Goal: Task Accomplishment & Management: Use online tool/utility

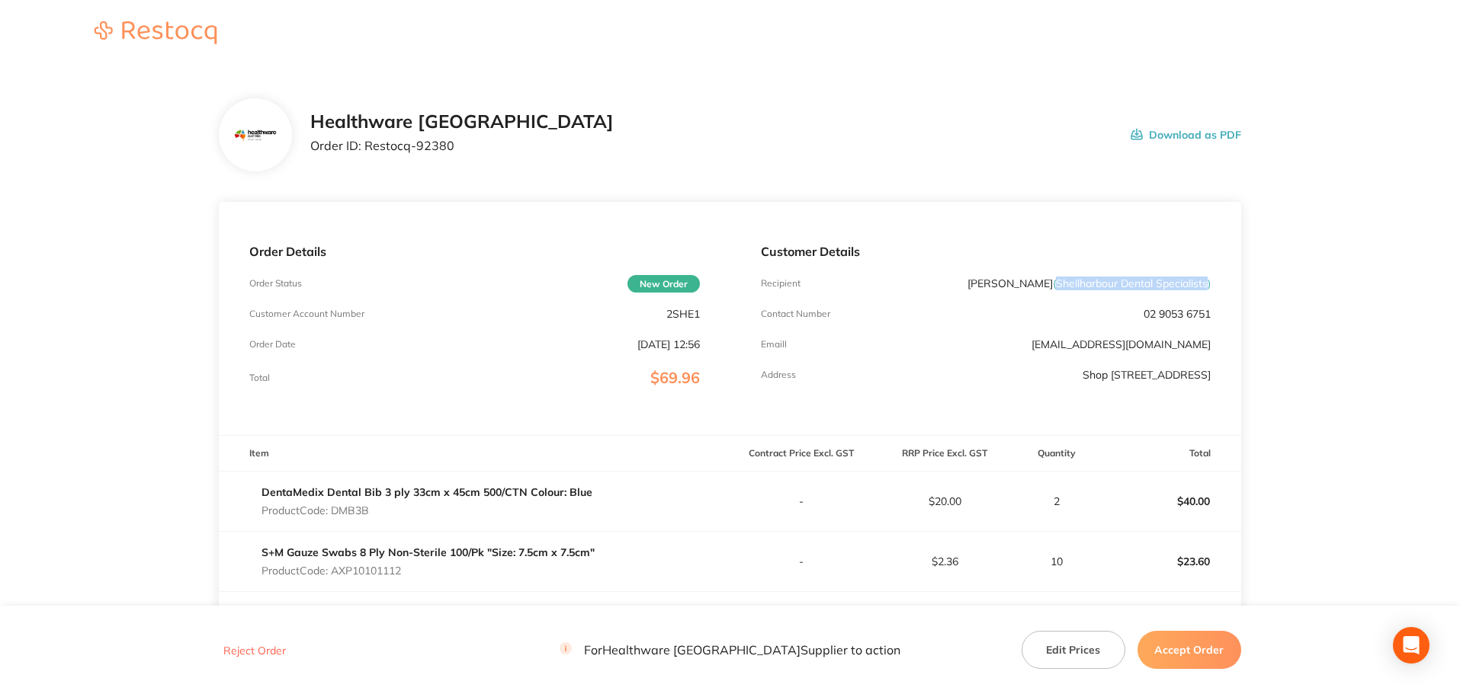
drag, startPoint x: 1054, startPoint y: 282, endPoint x: 1207, endPoint y: 286, distance: 152.5
click at [1207, 286] on span "( Shellharbour Dental Specialists )" at bounding box center [1132, 284] width 158 height 14
copy span "Shellharbour Dental Specialists"
drag, startPoint x: 449, startPoint y: 152, endPoint x: 364, endPoint y: 156, distance: 84.7
click at [364, 156] on div "Healthware Australia Order ID: Restocq- 92380" at bounding box center [461, 134] width 303 height 47
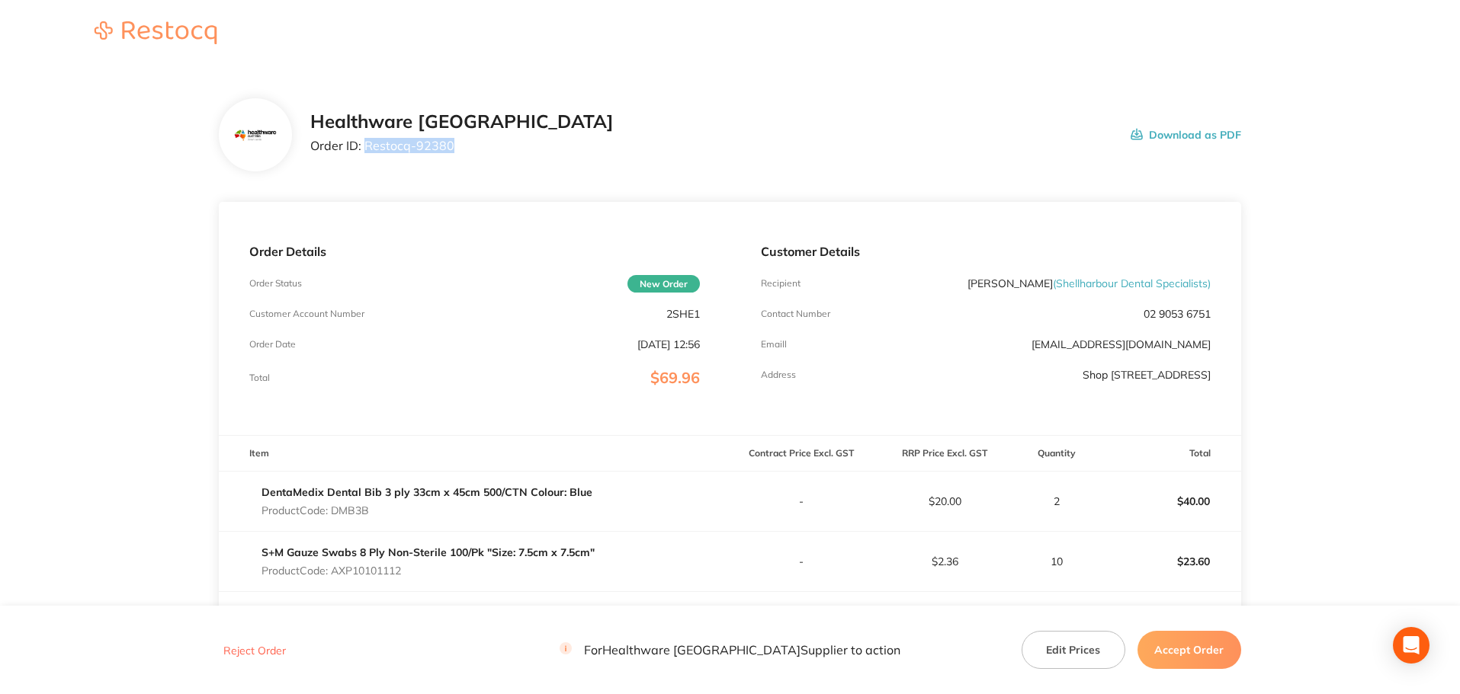
copy p "Restocq- 92380"
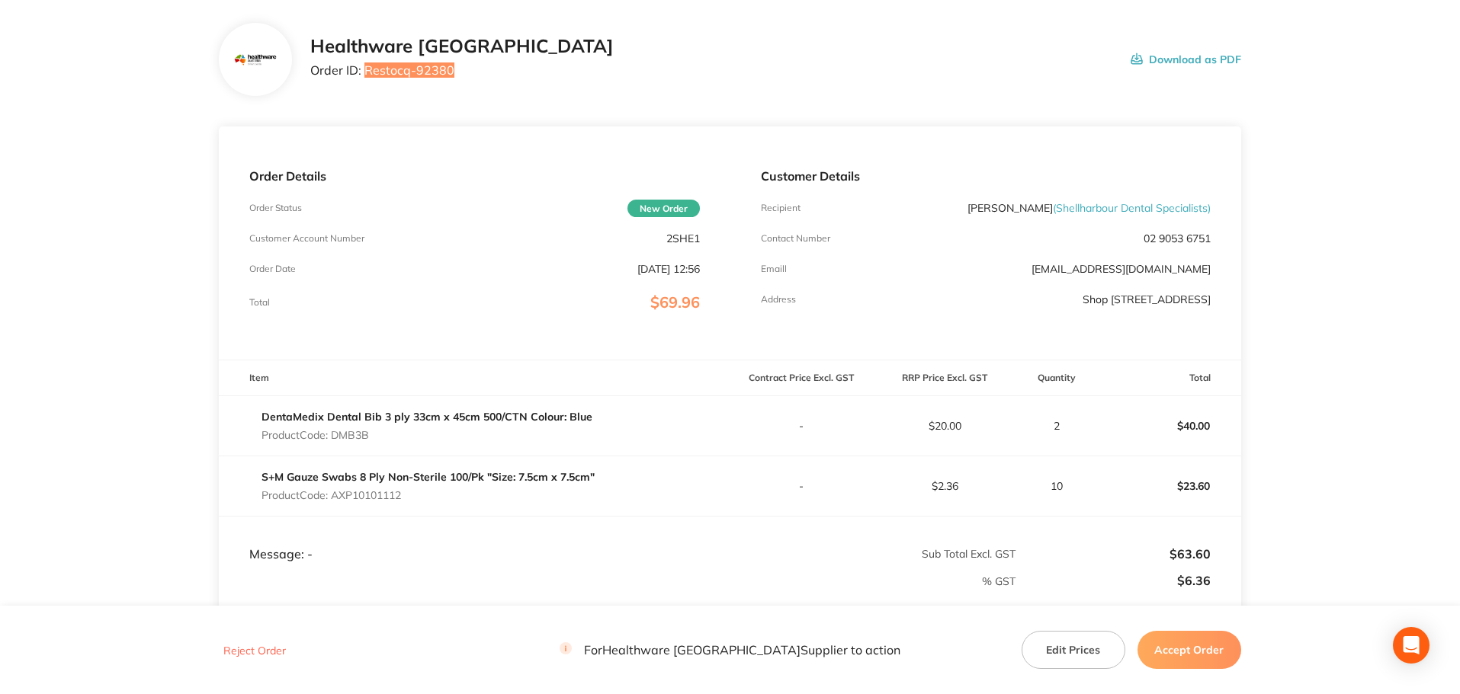
scroll to position [229, 0]
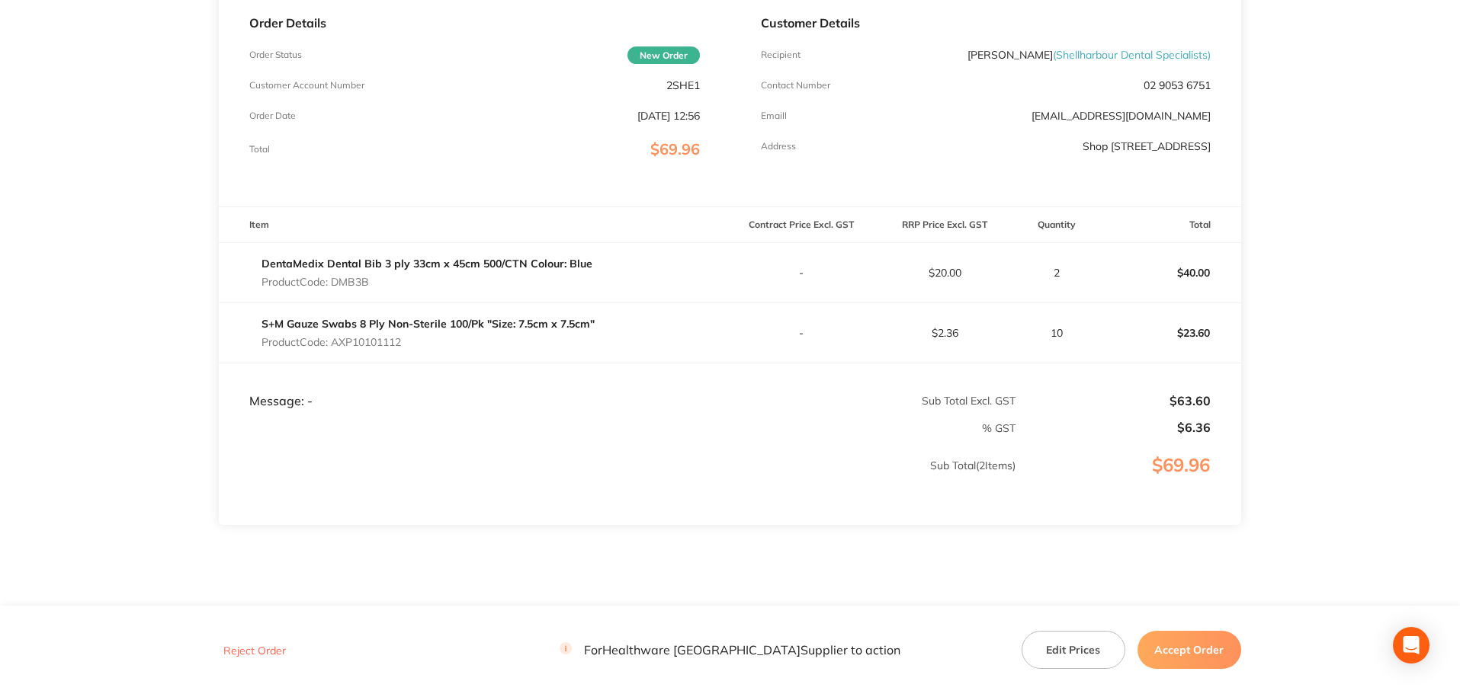
click at [352, 279] on p "Product Code: DMB3B" at bounding box center [426, 282] width 331 height 12
copy p "DMB3B"
click at [397, 341] on p "Product Code: AXP10101112" at bounding box center [427, 342] width 333 height 12
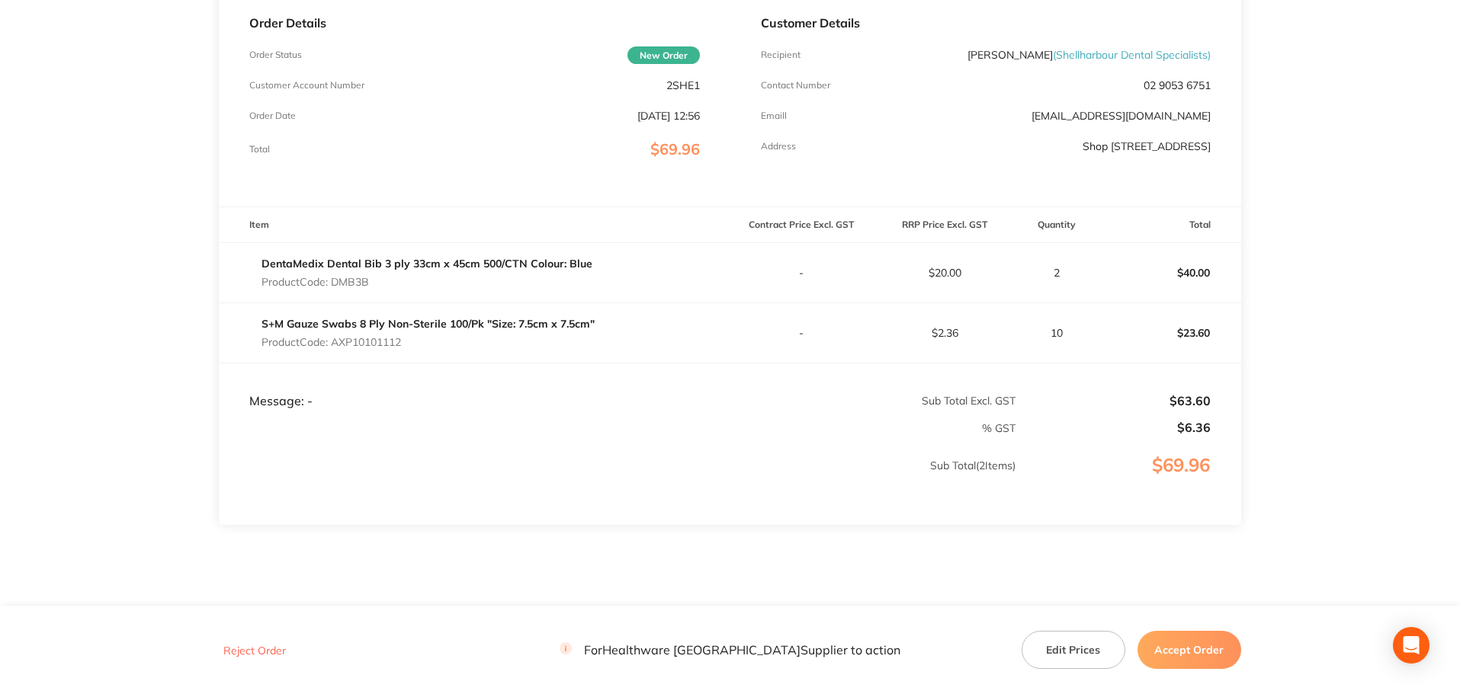
copy p "AXP10101112"
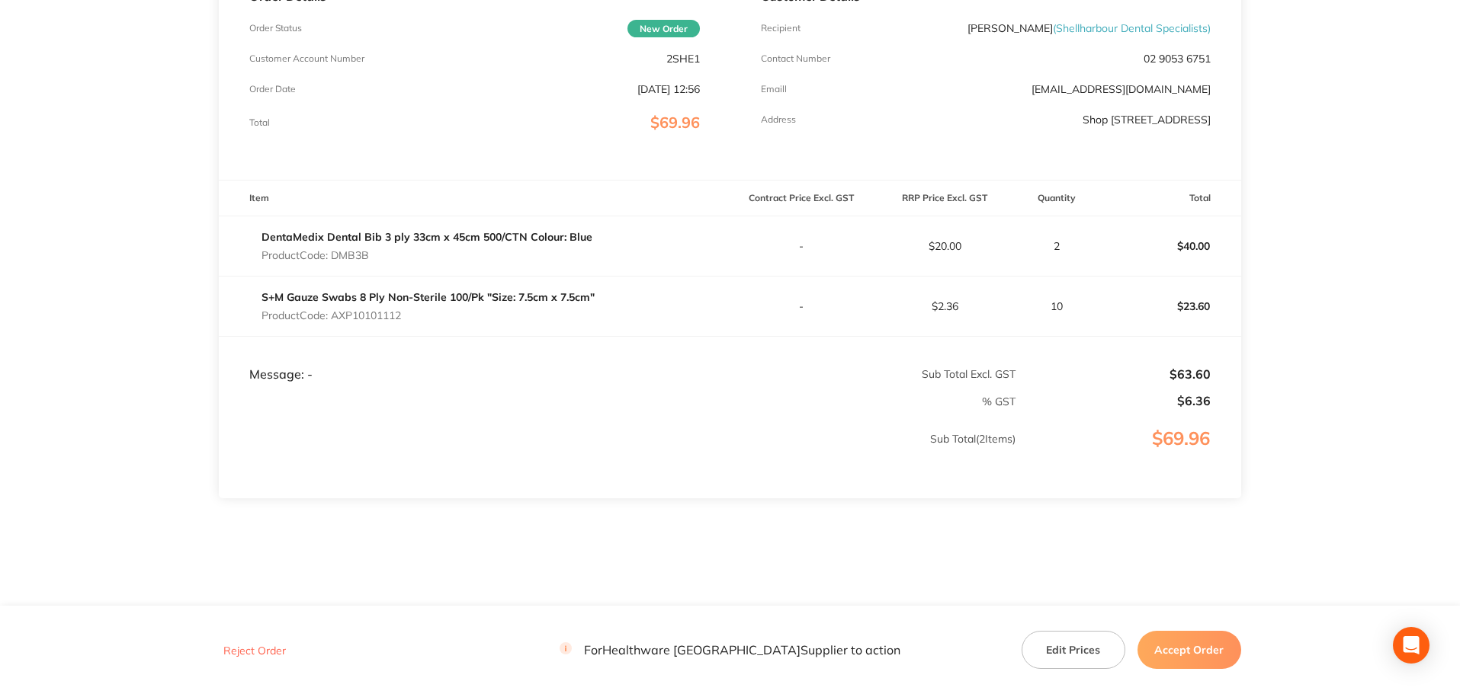
scroll to position [270, 0]
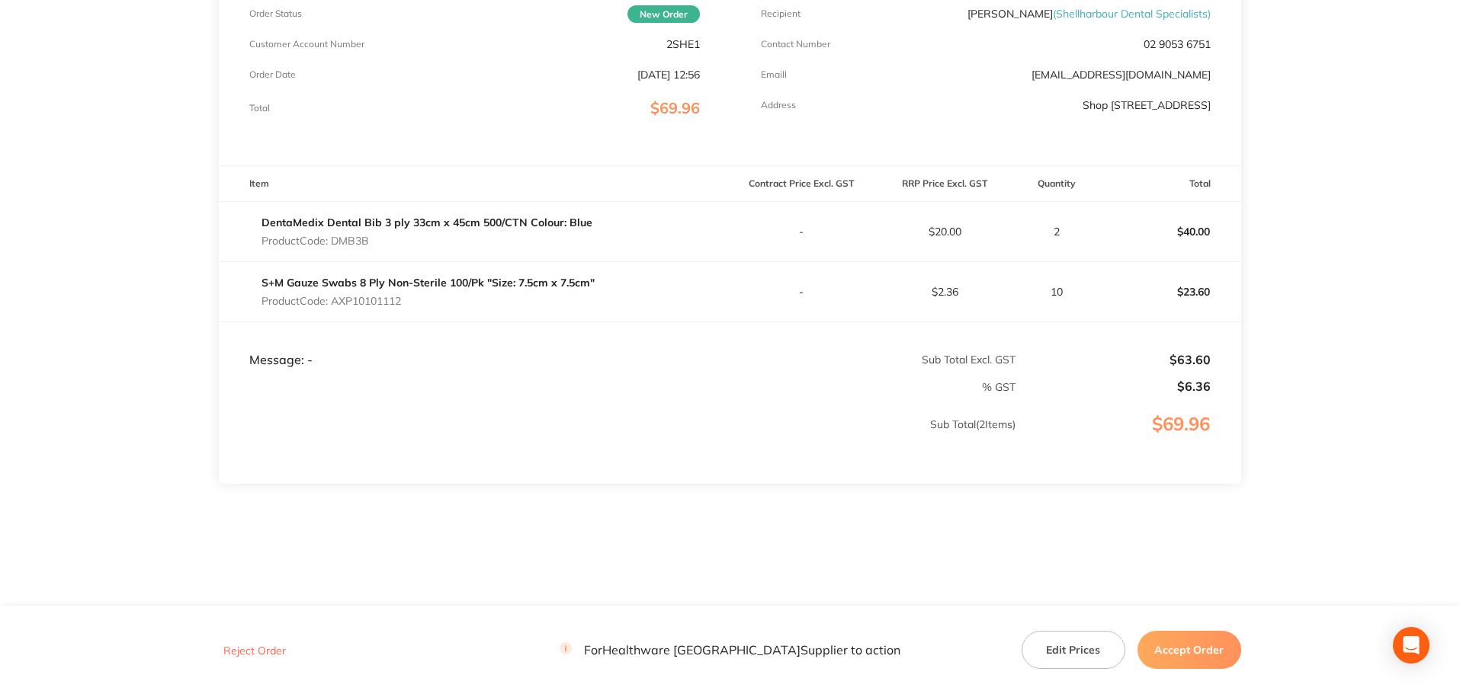
click at [1182, 652] on button "Accept Order" at bounding box center [1189, 650] width 104 height 38
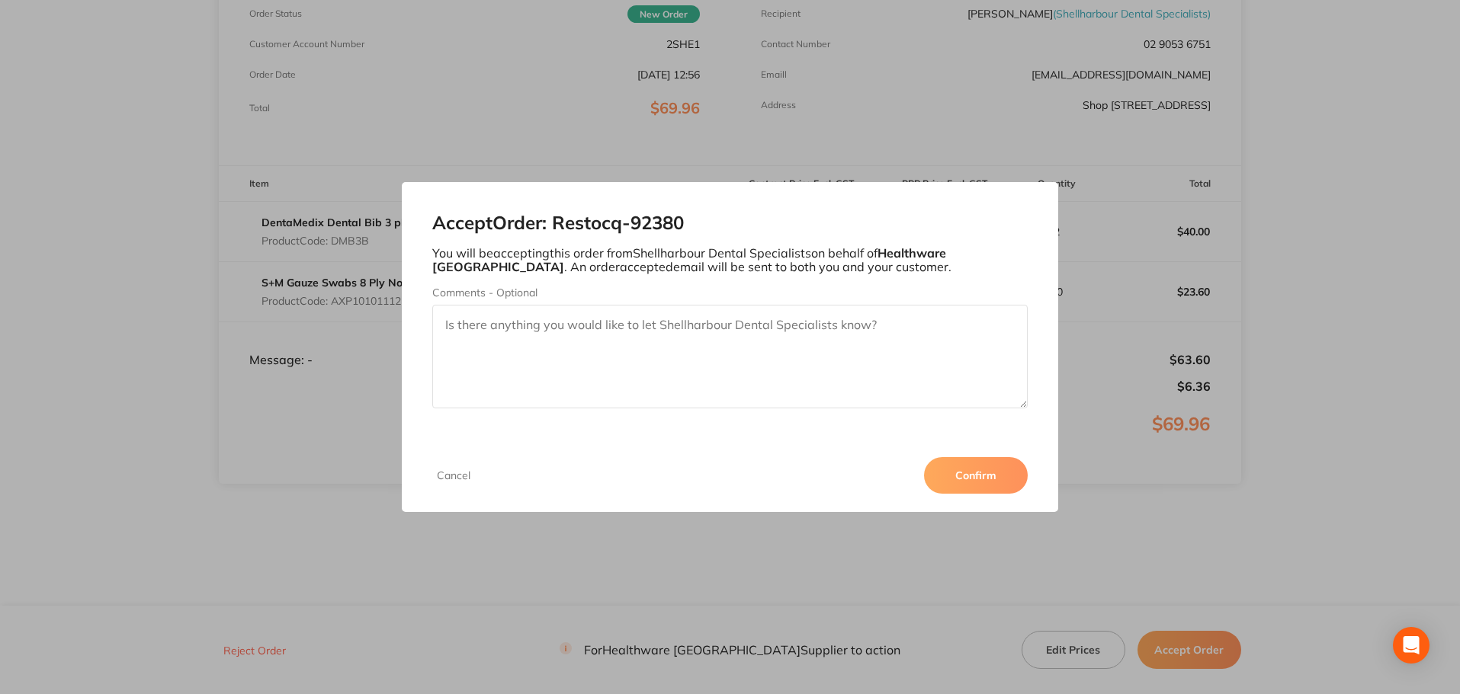
click at [1034, 461] on div "Cancel Confirm" at bounding box center [730, 475] width 657 height 73
click at [1002, 478] on button "Confirm" at bounding box center [976, 475] width 104 height 37
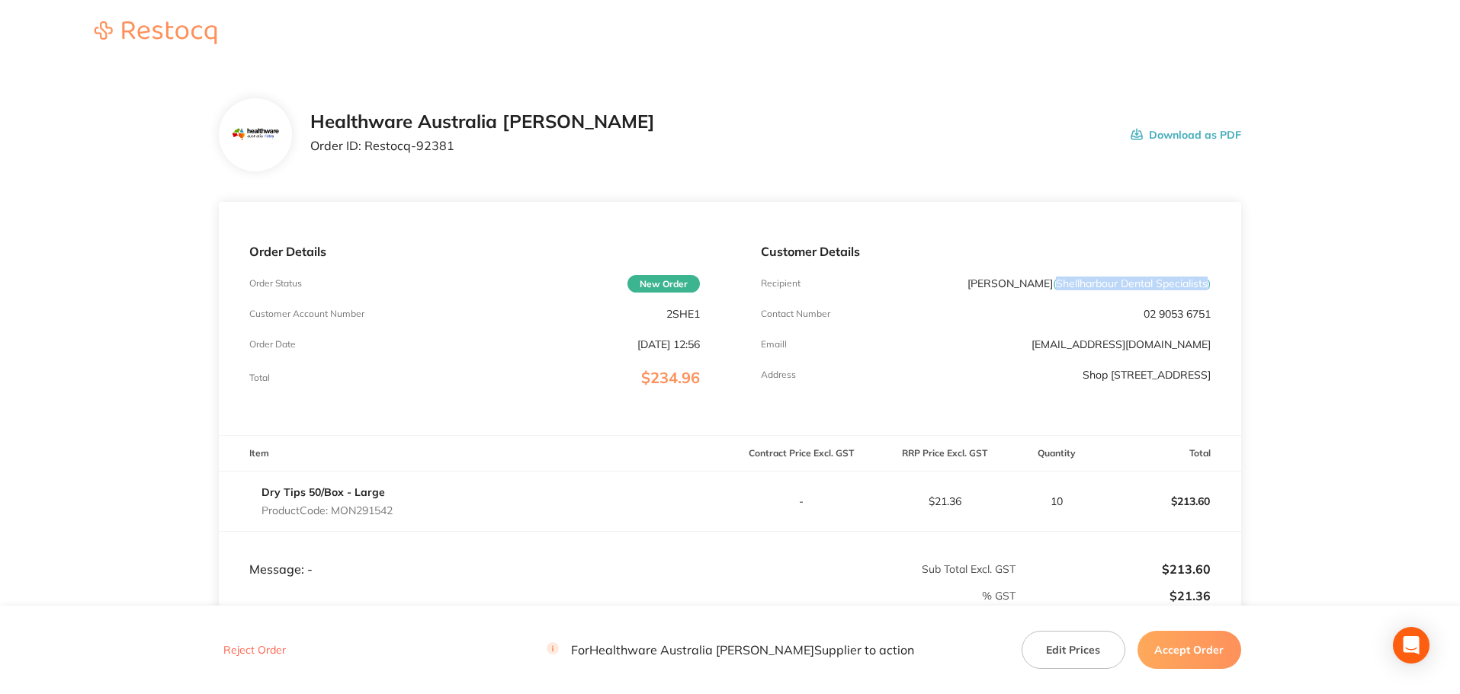
drag, startPoint x: 1054, startPoint y: 284, endPoint x: 1207, endPoint y: 286, distance: 152.5
click at [1207, 286] on span "( Shellharbour Dental Specialists )" at bounding box center [1132, 284] width 158 height 14
copy span "Shellharbour Dental Specialists"
drag, startPoint x: 395, startPoint y: 142, endPoint x: 367, endPoint y: 149, distance: 29.0
click at [367, 149] on p "Order ID: Restocq- 92381" at bounding box center [482, 146] width 345 height 14
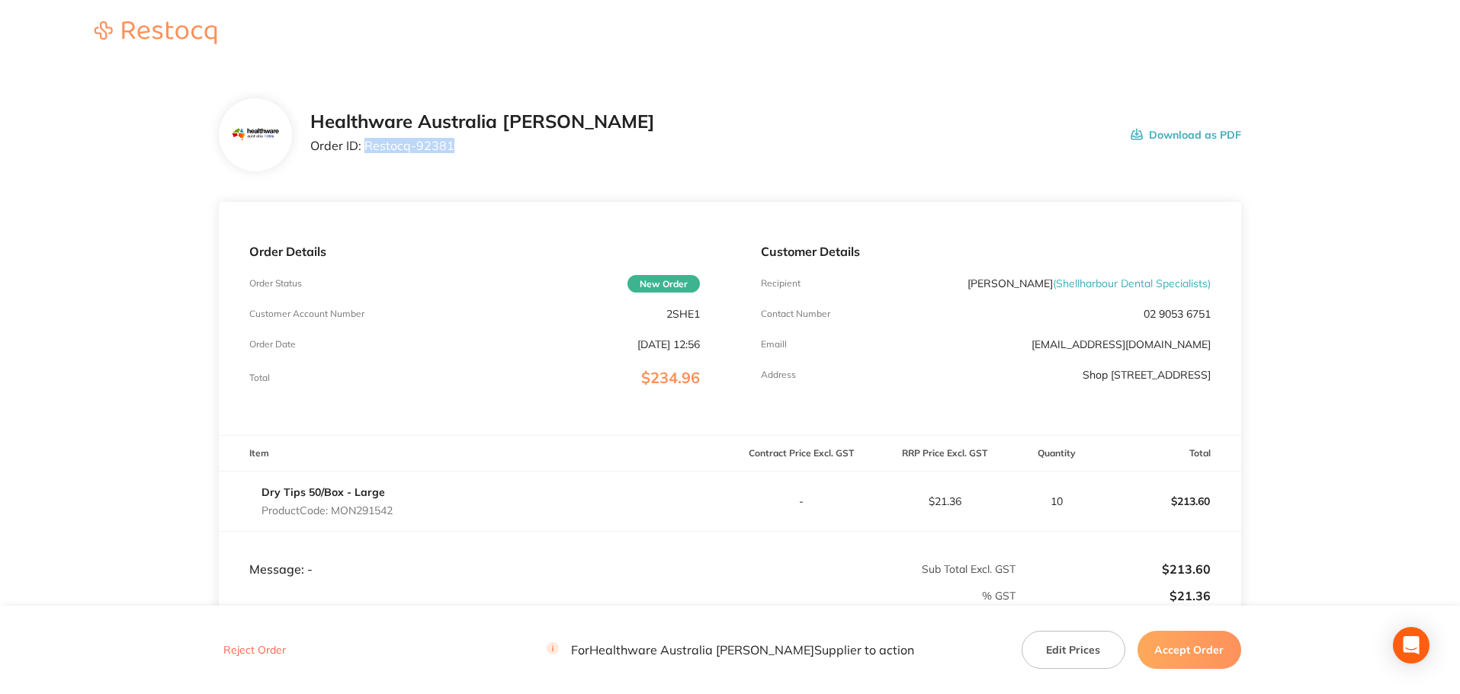
copy p "Restocq- 92381"
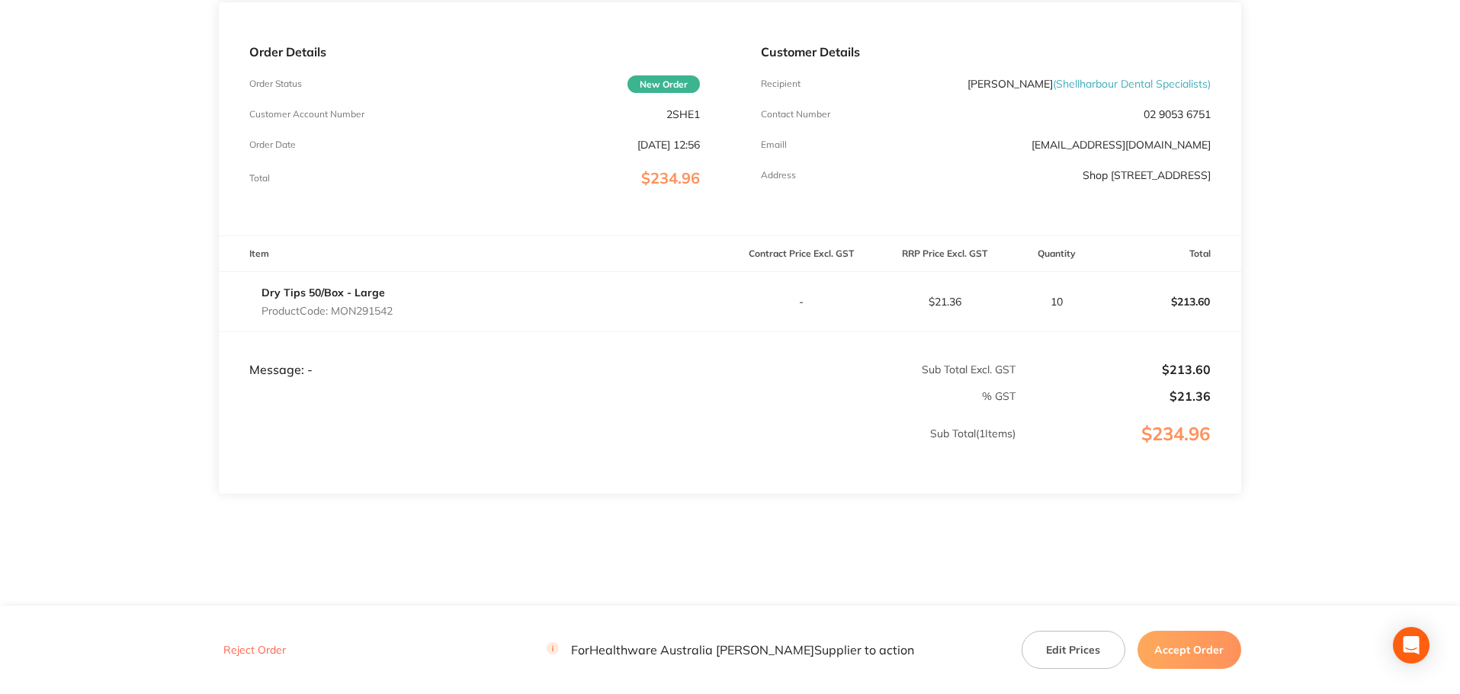
scroll to position [210, 0]
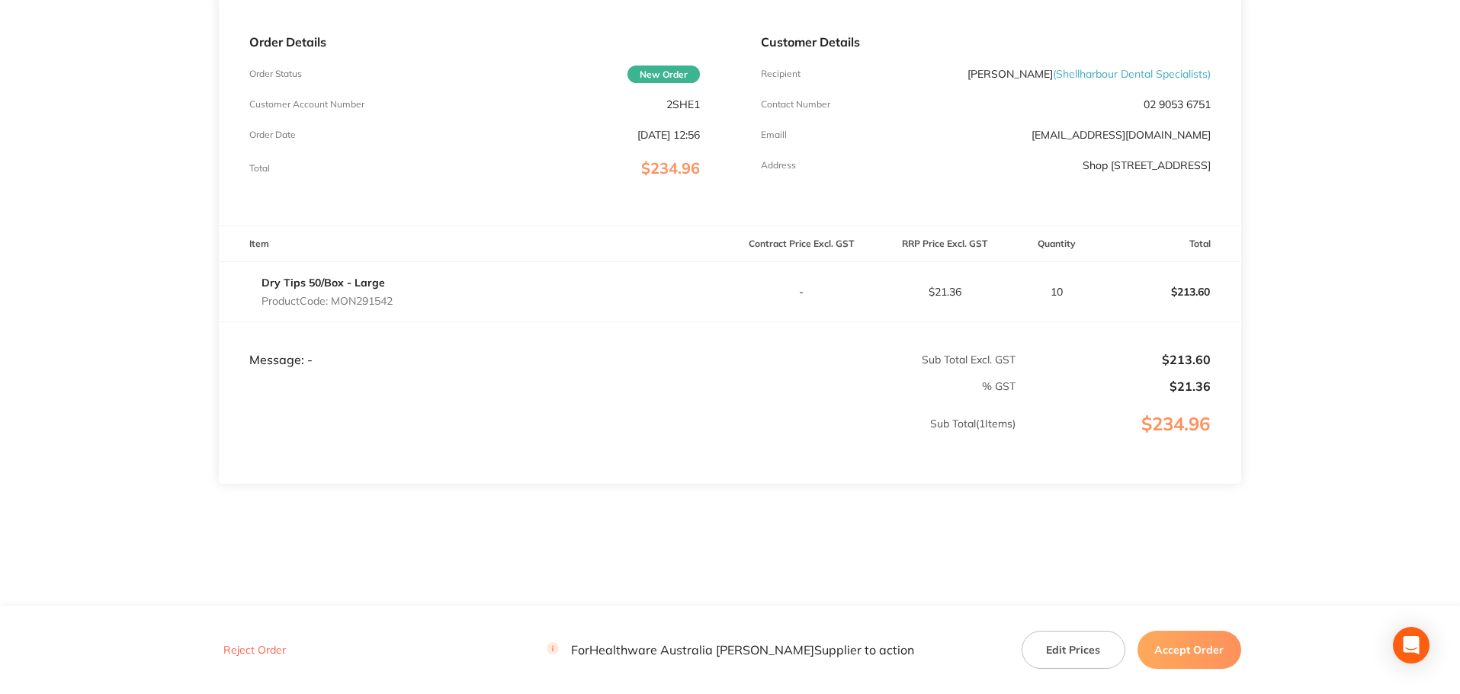
click at [379, 306] on p "Product Code: MON291542" at bounding box center [326, 301] width 131 height 12
copy p "MON291542"
click at [1216, 661] on button "Accept Order" at bounding box center [1189, 650] width 104 height 38
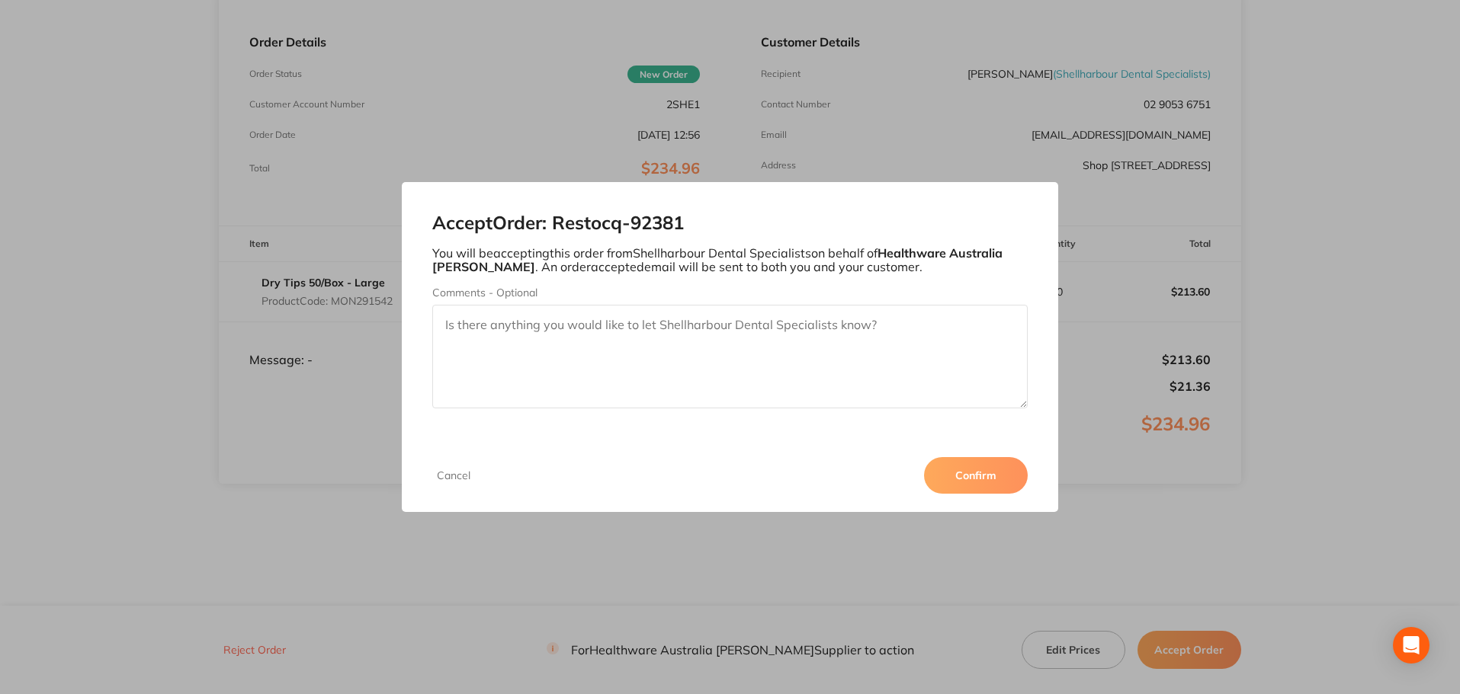
click at [1005, 479] on button "Confirm" at bounding box center [976, 475] width 104 height 37
